Goal: Find contact information: Find contact information

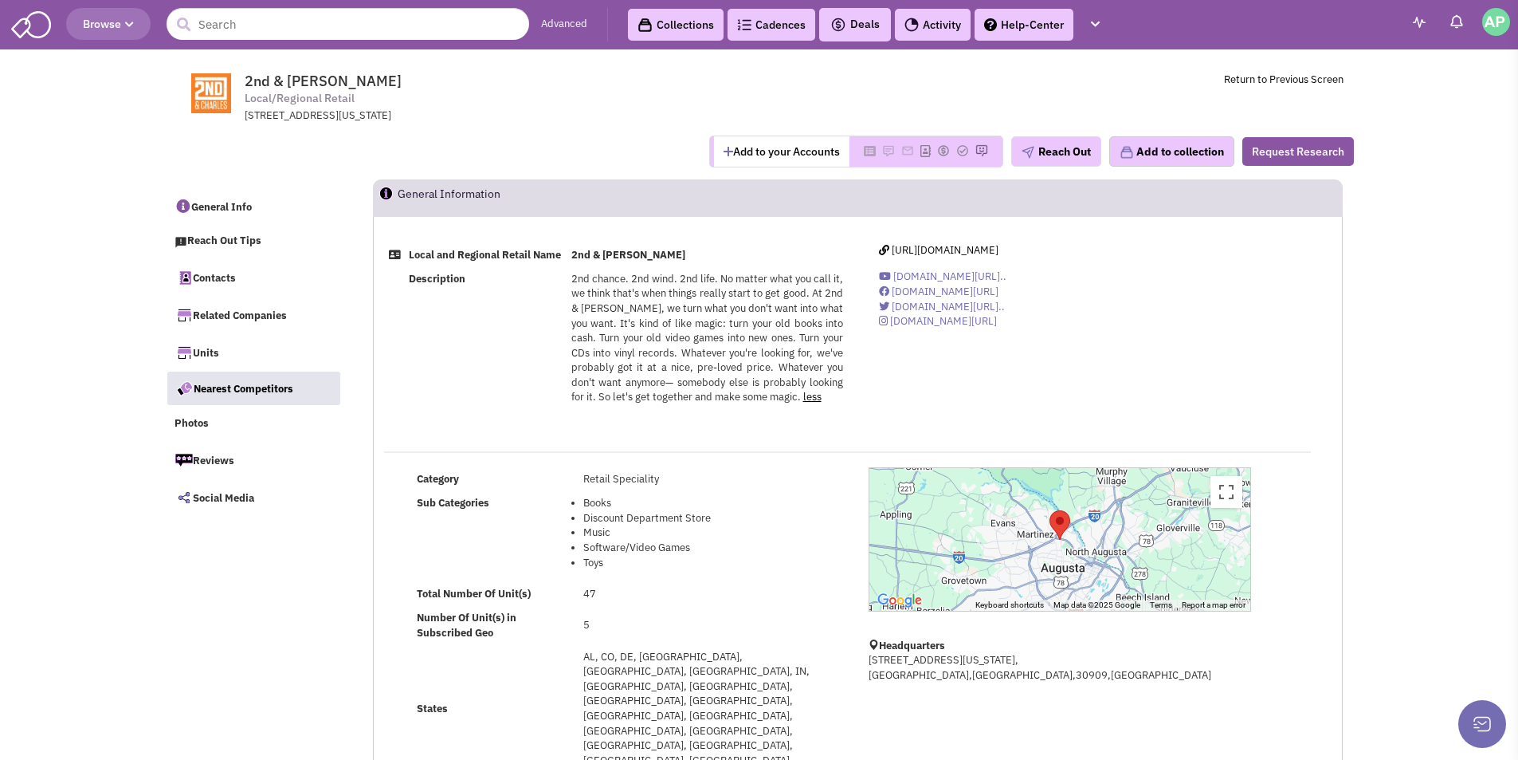
select select
click at [816, 403] on link "less" at bounding box center [812, 397] width 18 height 14
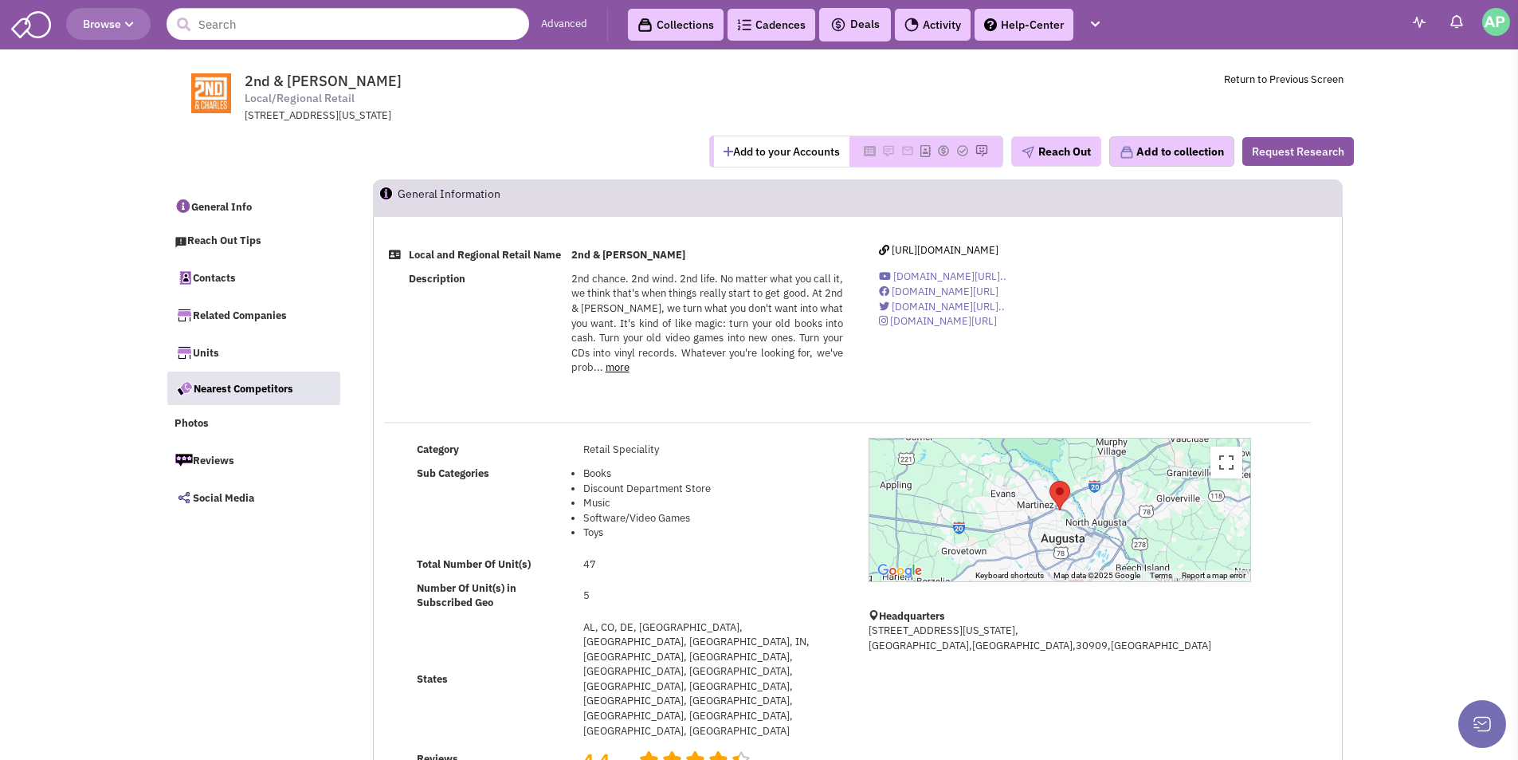
click at [611, 374] on link "more" at bounding box center [618, 367] width 24 height 14
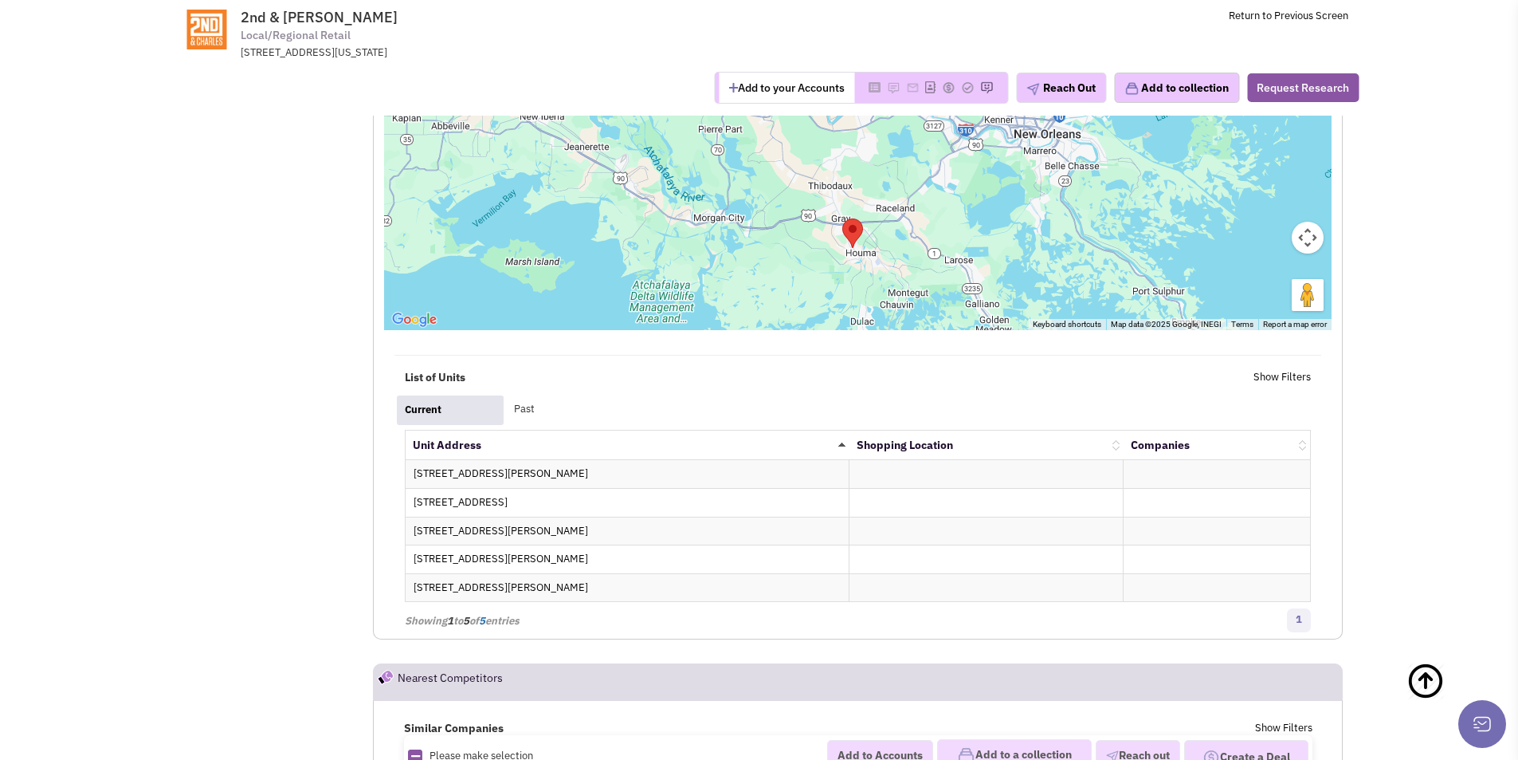
scroll to position [2501, 0]
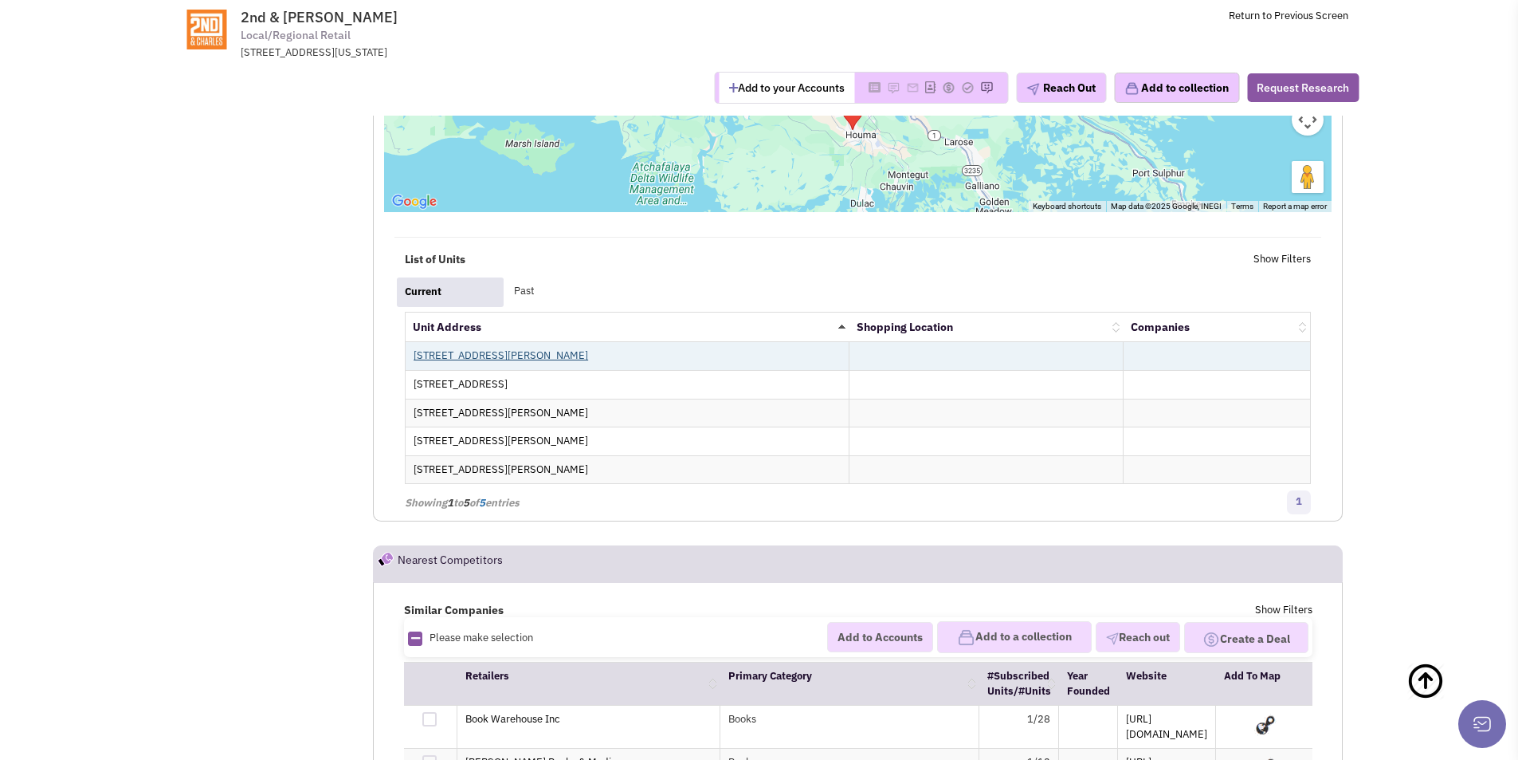
click at [517, 348] on link "[STREET_ADDRESS][PERSON_NAME]" at bounding box center [501, 355] width 175 height 14
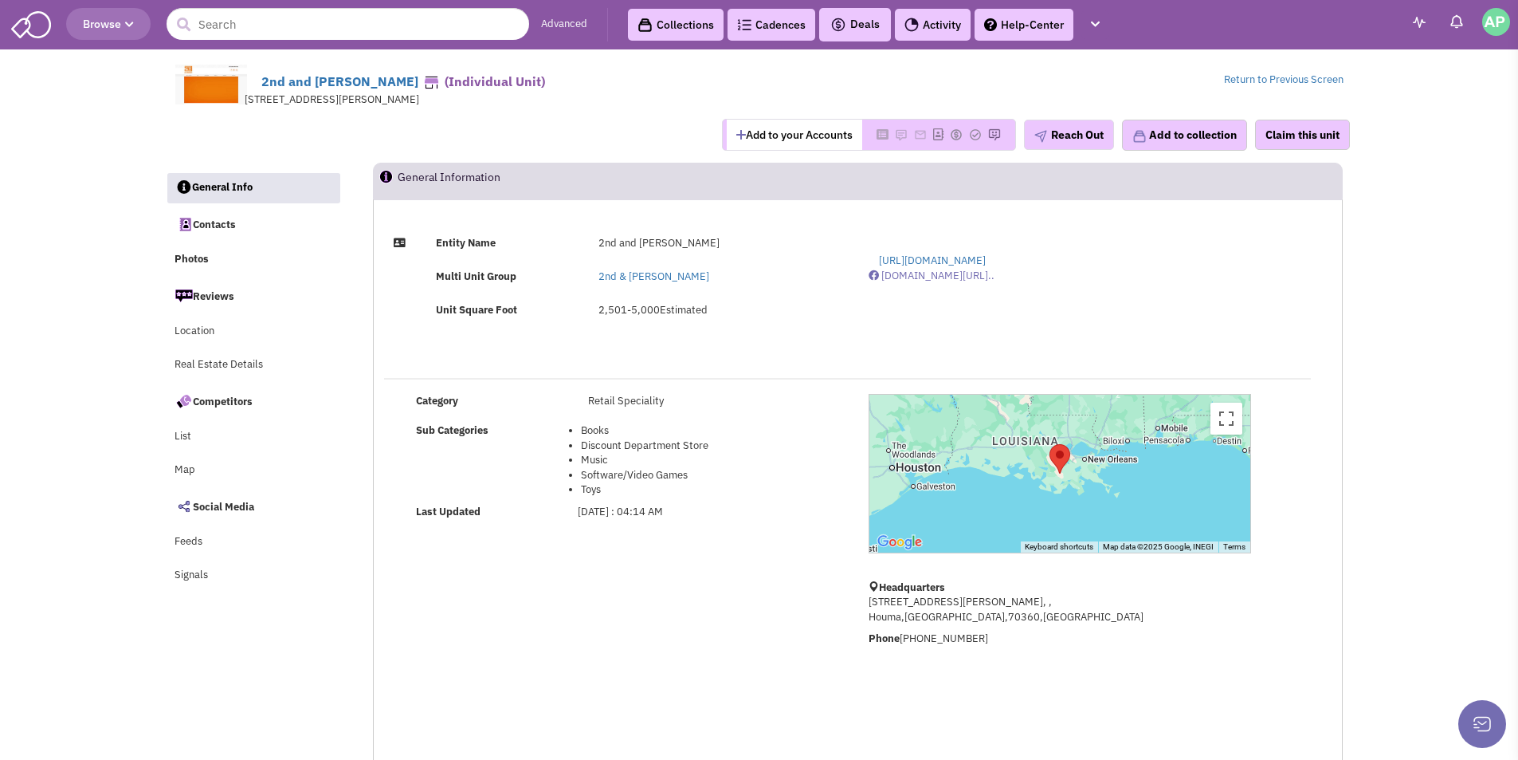
click at [591, 313] on td "2,501-5,000 Estimated" at bounding box center [718, 309] width 259 height 33
click at [713, 323] on td "2,501-5,000 Estimated" at bounding box center [718, 309] width 259 height 33
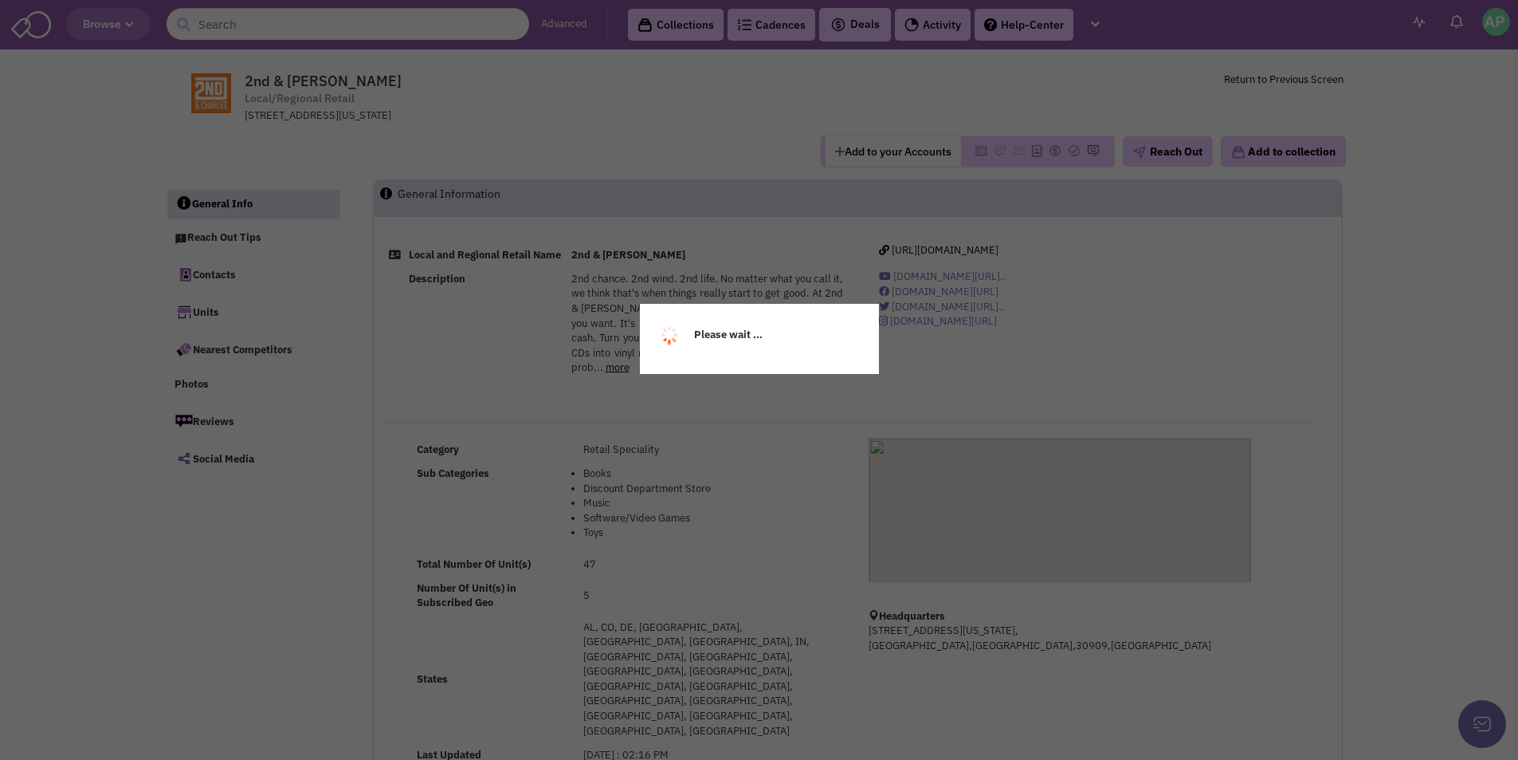
select select
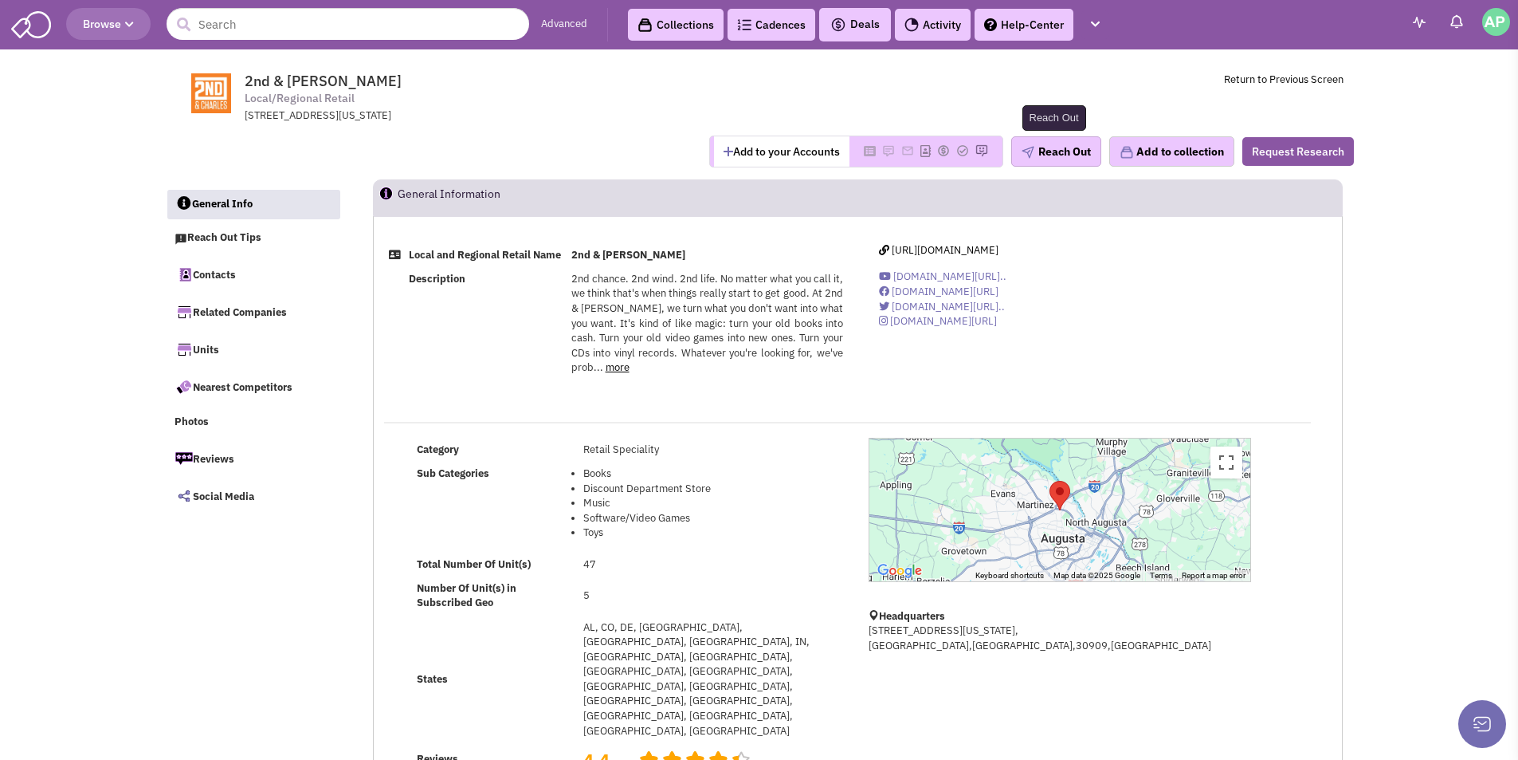
click at [1059, 151] on button "Reach Out" at bounding box center [1057, 151] width 90 height 30
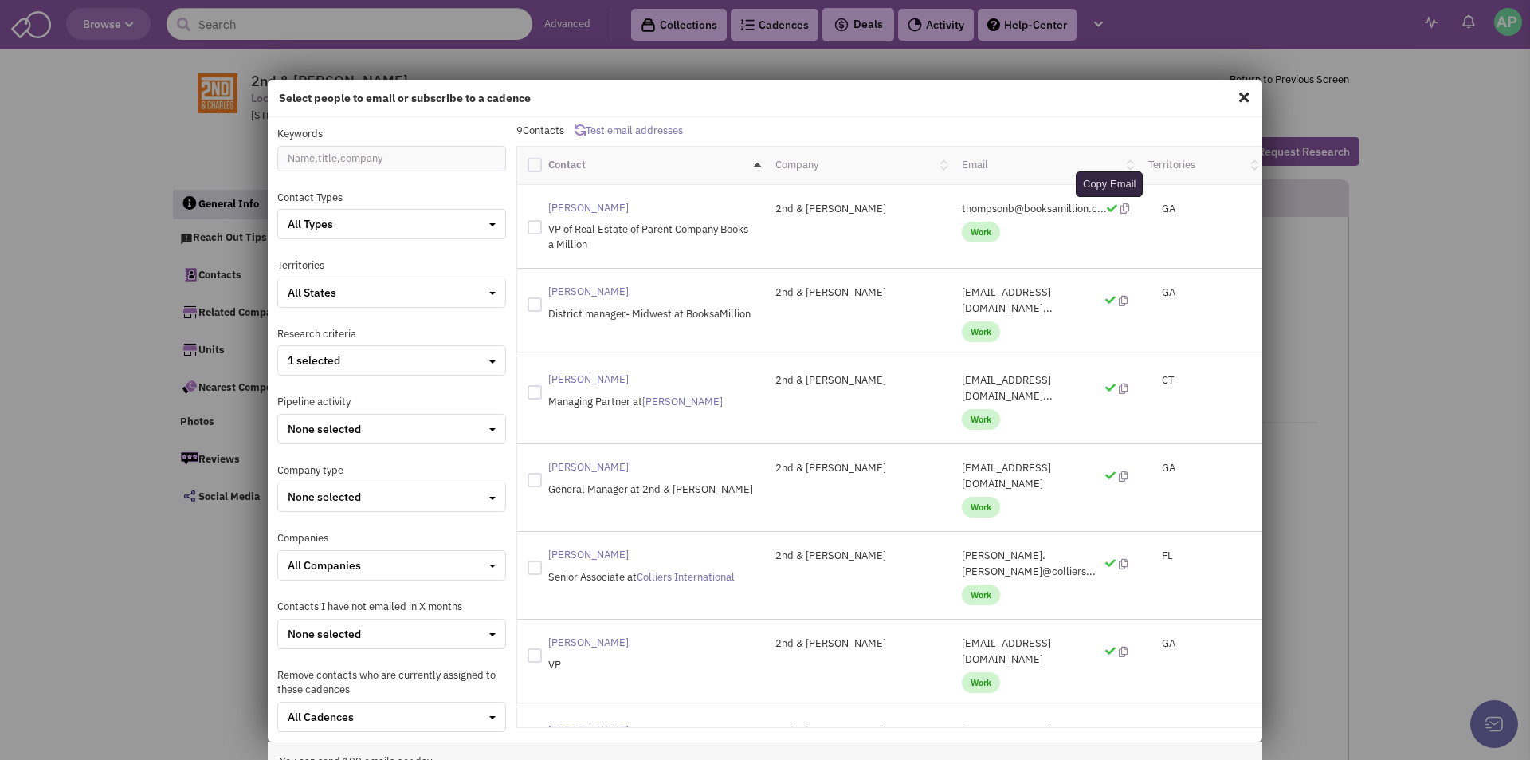
click at [1121, 207] on icon at bounding box center [1125, 208] width 9 height 10
click at [1236, 92] on span at bounding box center [1244, 97] width 21 height 26
